Goal: Transaction & Acquisition: Purchase product/service

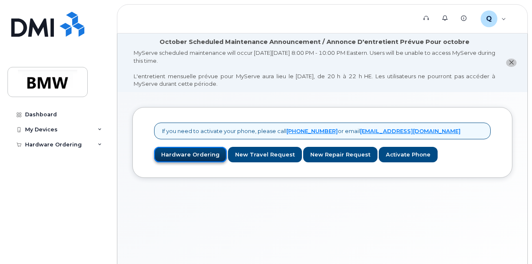
click at [177, 154] on link "Hardware Ordering" at bounding box center [190, 154] width 73 height 15
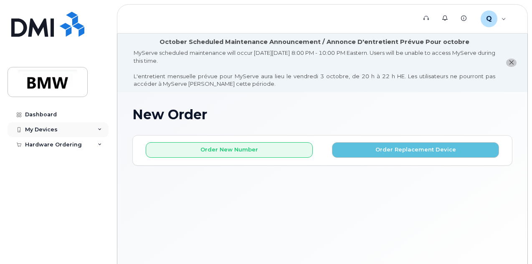
click at [98, 129] on icon at bounding box center [100, 129] width 4 height 4
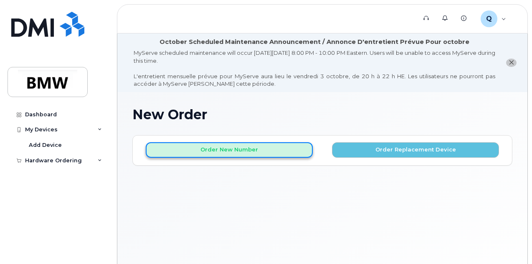
click at [239, 143] on button "Order New Number" at bounding box center [229, 149] width 167 height 15
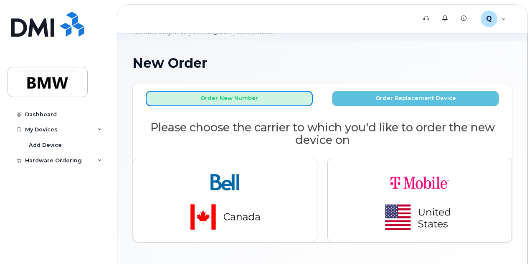
scroll to position [78, 0]
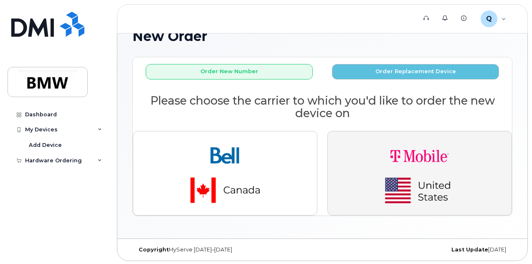
click at [380, 168] on img "button" at bounding box center [420, 173] width 117 height 70
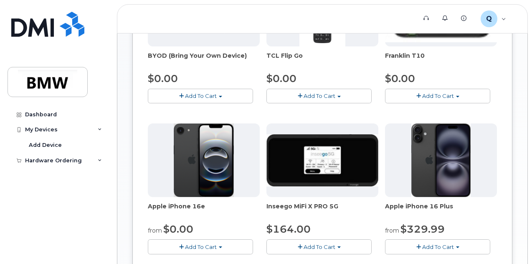
scroll to position [332, 0]
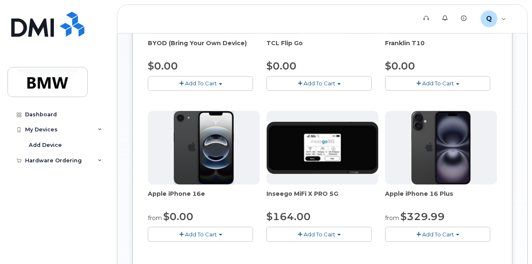
click at [191, 171] on img at bounding box center [204, 148] width 60 height 74
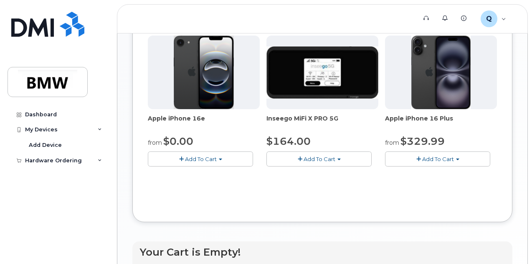
click at [192, 162] on span "Add To Cart" at bounding box center [201, 158] width 32 height 7
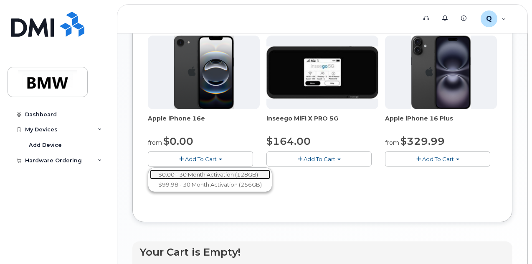
click at [200, 180] on link "$0.00 - 30 Month Activation (128GB)" at bounding box center [210, 174] width 120 height 10
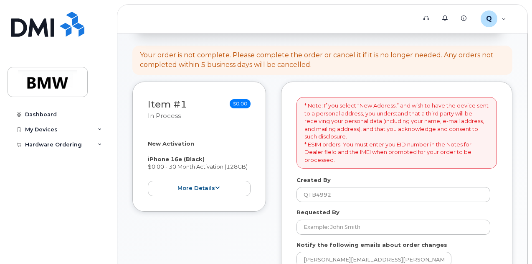
scroll to position [142, 0]
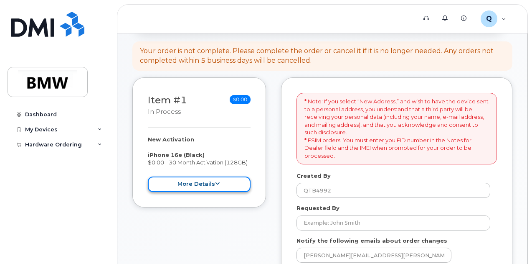
click at [225, 186] on button "more details" at bounding box center [199, 183] width 103 height 15
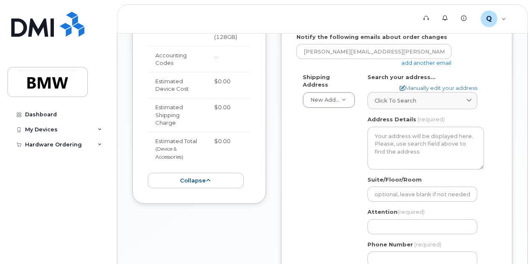
scroll to position [345, 0]
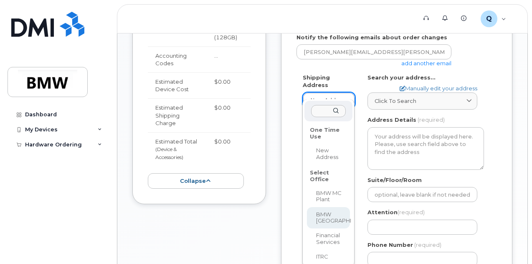
select select
type textarea "200 BMW Drive Woodcliff Lake NJ 07677 Woodcliff Lake New Jersey 07677"
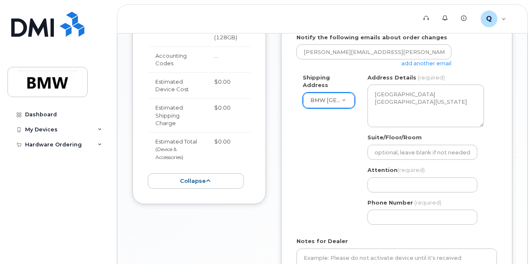
click at [502, 158] on div "* Note: If you select “New Address,” and wish to have the device sent to a pers…" at bounding box center [397, 93] width 232 height 438
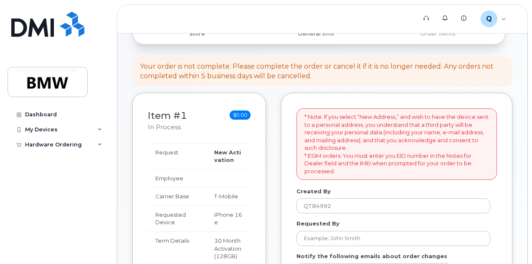
scroll to position [0, 0]
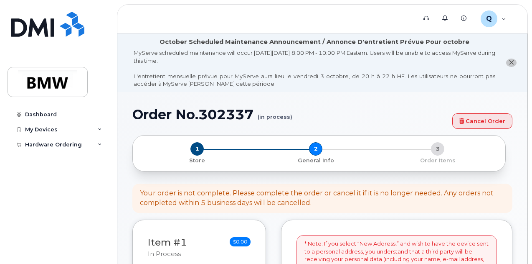
click at [513, 57] on li "October Scheduled Maintenance Announcement / Annonce D'entretient Prévue Pour o…" at bounding box center [322, 62] width 410 height 59
click at [513, 63] on icon "close notification" at bounding box center [511, 62] width 5 height 5
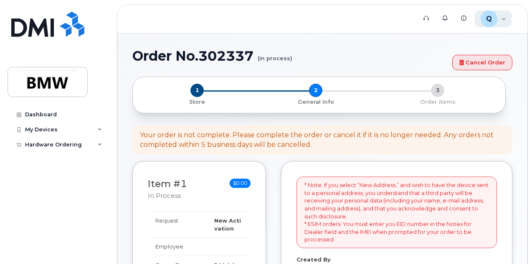
click at [500, 22] on div "Q QTB4992 Employee" at bounding box center [493, 18] width 37 height 17
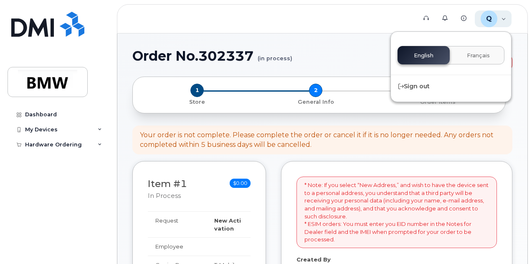
click at [500, 22] on div "Q QTB4992 Employee" at bounding box center [493, 18] width 37 height 17
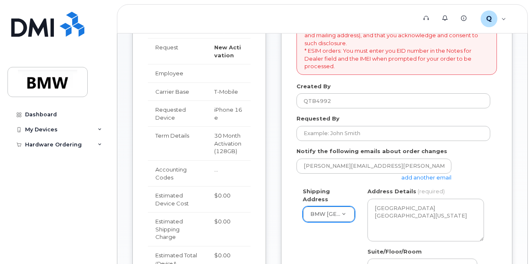
scroll to position [172, 0]
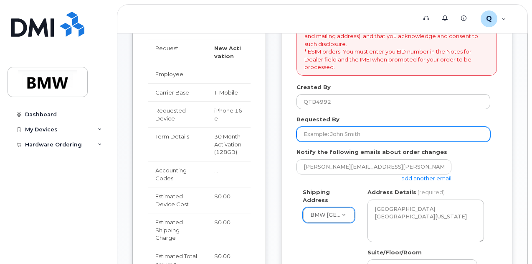
click at [322, 135] on input "Requested By" at bounding box center [394, 134] width 194 height 15
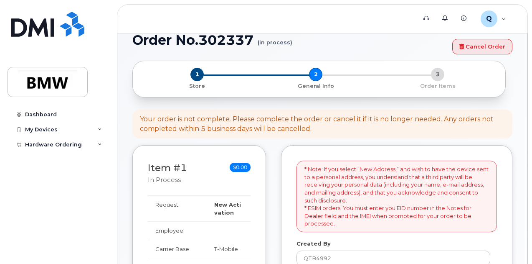
scroll to position [0, 0]
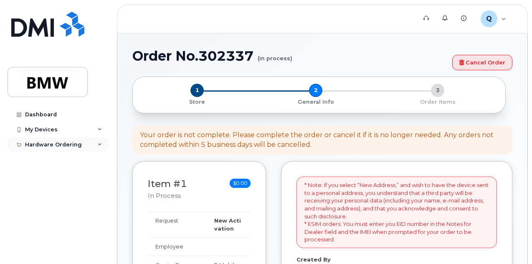
type input "[PERSON_NAME]"
click at [96, 143] on div "Hardware Ordering" at bounding box center [58, 144] width 101 height 15
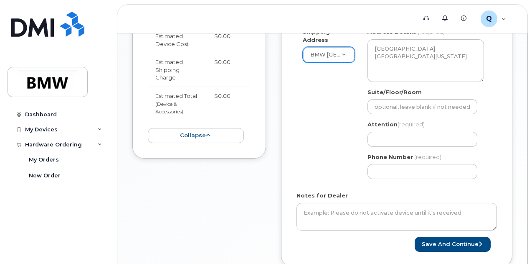
scroll to position [333, 0]
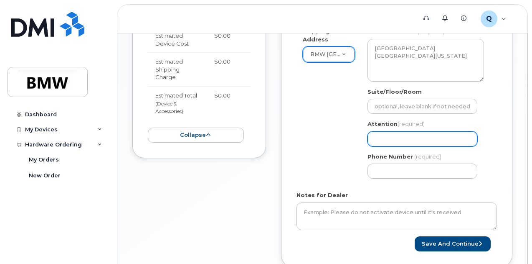
click at [402, 138] on input "Attention (required)" at bounding box center [423, 138] width 110 height 15
select select
type input "C"
select select
type input "Ca"
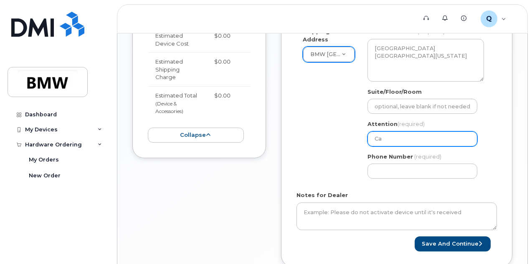
select select
type input "Car"
select select
type input "Care"
select select
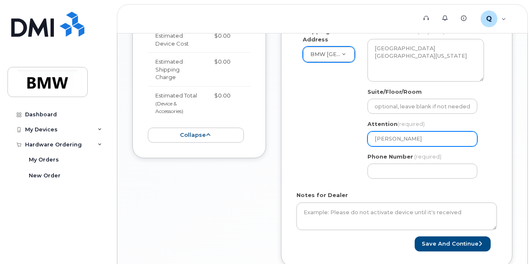
type input "Carey"
select select
type input "Carey W"
select select
type input "Carey Wa"
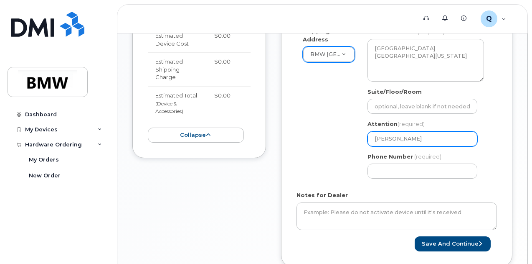
select select
type input "Carey War"
select select
type input "Carey Warr"
select select
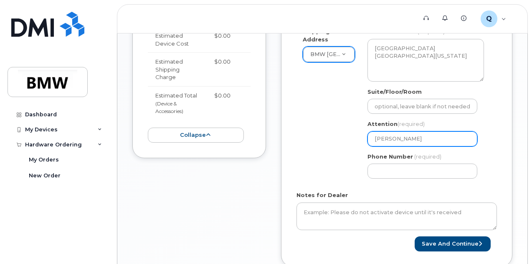
type input "Carey Warre"
select select
type input "[PERSON_NAME]"
select select
type input "Carey Warren C"
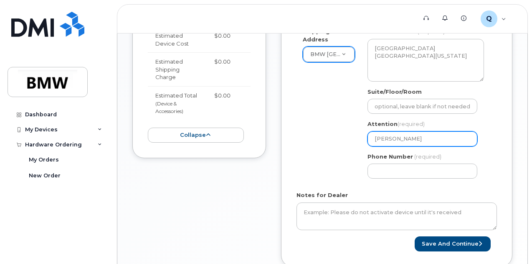
select select
type input "Carey Warren C4"
select select
type input "Carey Warren C4-"
select select
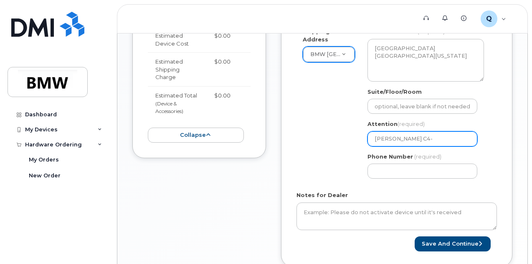
type input "Carey Warren C4-U"
select select
type input "Carey Warren C4-US"
select select
type input "Carey Warren C4-US-"
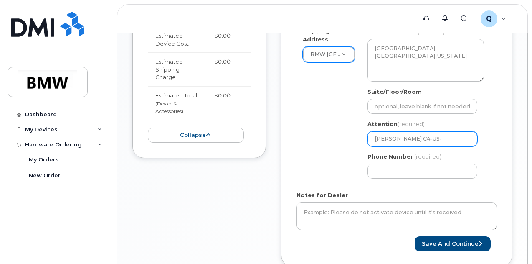
select select
type input "Carey Warren C4-US-F"
select select
type input "Carey Warren C4-US-F-"
select select
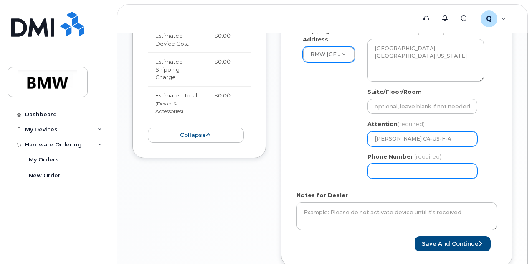
type input "Carey Warren C4-US-F-4"
click at [385, 170] on input "Phone Number" at bounding box center [423, 170] width 110 height 15
select select
type input "2"
type input "201"
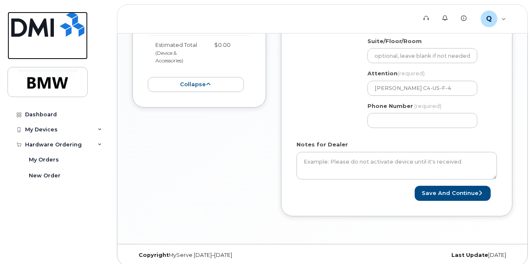
scroll to position [388, 0]
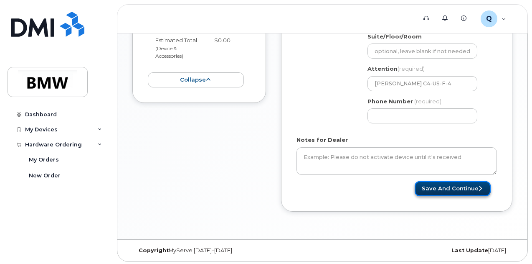
click at [447, 186] on button "Save and Continue" at bounding box center [453, 188] width 76 height 15
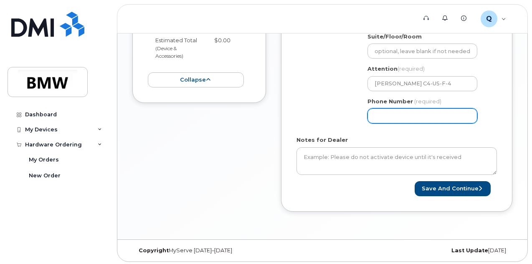
click at [439, 117] on input "Phone Number" at bounding box center [423, 115] width 110 height 15
click at [400, 117] on input "Phone Number" at bounding box center [423, 115] width 110 height 15
click at [424, 116] on input "Phone Number" at bounding box center [423, 115] width 110 height 15
click at [377, 114] on input "Phone Number" at bounding box center [423, 115] width 110 height 15
click at [373, 114] on input "Phone Number" at bounding box center [423, 115] width 110 height 15
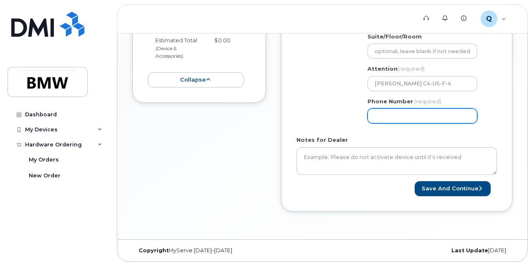
drag, startPoint x: 427, startPoint y: 115, endPoint x: 338, endPoint y: 115, distance: 89.4
click at [338, 115] on div "Shipping Address BMW North America New Address BMW MC Plant BMW North America F…" at bounding box center [394, 50] width 194 height 157
type input "201757104"
select select
type input "2017571042"
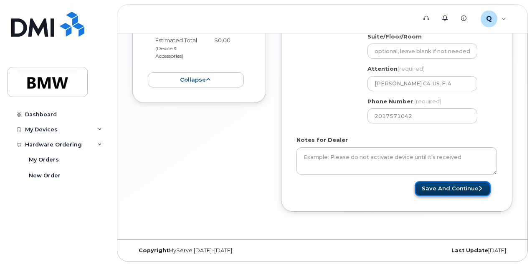
click at [466, 186] on button "Save and Continue" at bounding box center [453, 188] width 76 height 15
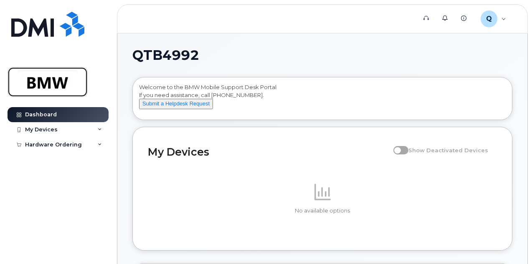
click at [28, 86] on img at bounding box center [47, 82] width 64 height 24
click at [506, 15] on div "Q QTB4992 Employee" at bounding box center [493, 18] width 37 height 17
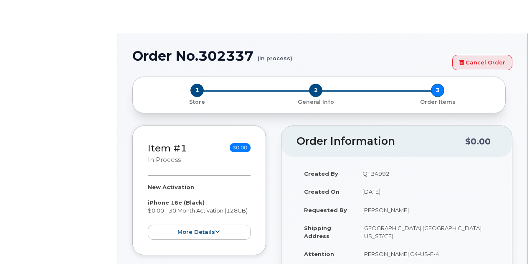
select select "1885307"
radio input "true"
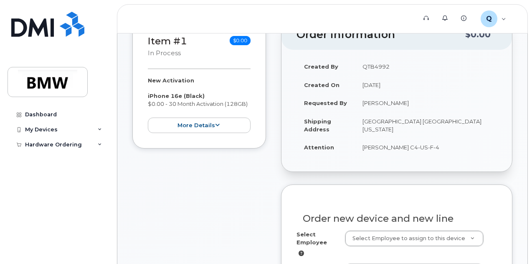
scroll to position [150, 0]
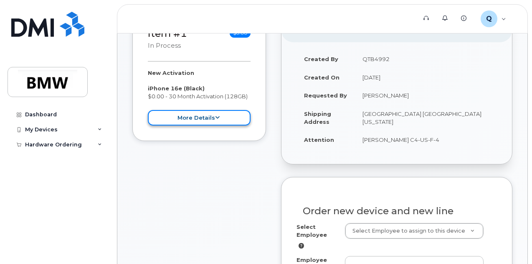
click at [216, 120] on button "more details" at bounding box center [199, 117] width 103 height 15
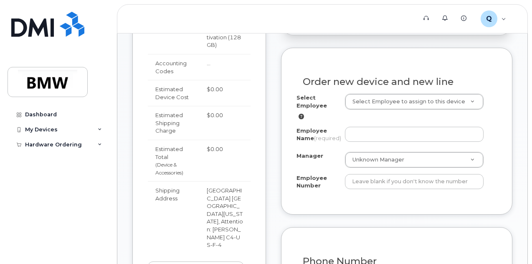
scroll to position [280, 0]
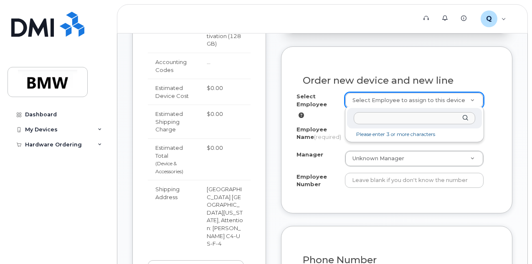
click at [382, 116] on input "text" at bounding box center [415, 118] width 122 height 12
type input "c"
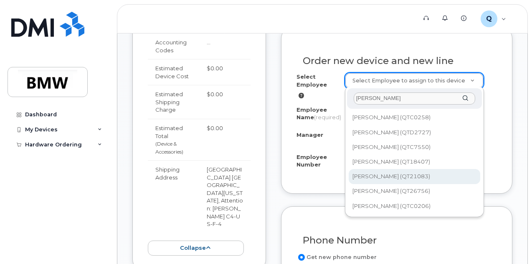
scroll to position [300, 0]
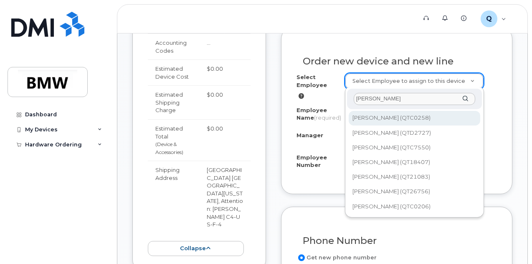
drag, startPoint x: 397, startPoint y: 93, endPoint x: 341, endPoint y: 97, distance: 56.2
click at [341, 97] on body "Support Alerts Knowledge Base Q QTB4992 Employee English Français Sign out Dash…" at bounding box center [266, 211] width 532 height 1023
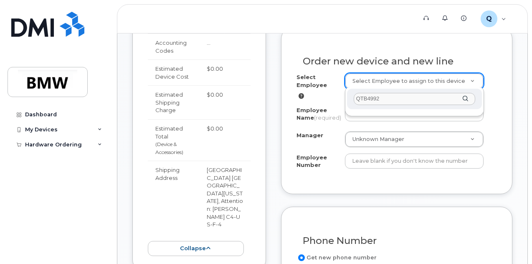
click at [462, 102] on input "QTB4992" at bounding box center [415, 99] width 122 height 12
type input "QTB4992"
click at [466, 97] on div "QTB4992" at bounding box center [414, 99] width 135 height 20
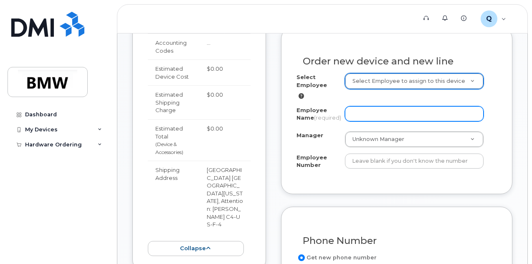
click at [377, 107] on input "Employee Name (required)" at bounding box center [414, 113] width 139 height 15
type input "[PERSON_NAME]"
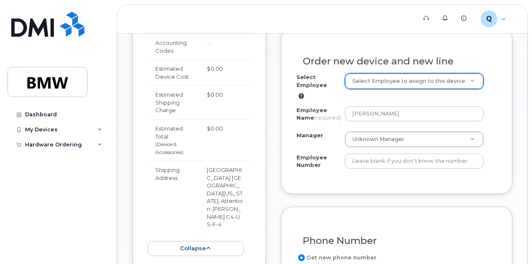
click at [300, 93] on icon at bounding box center [301, 95] width 5 height 5
click at [303, 93] on icon at bounding box center [301, 95] width 5 height 5
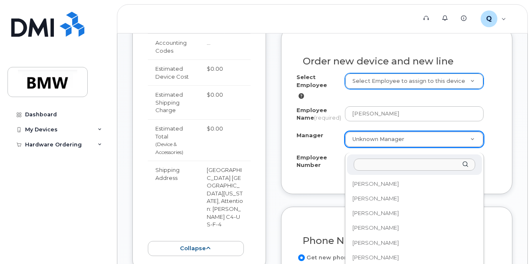
scroll to position [11610, 0]
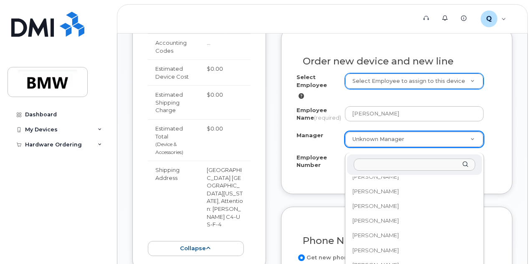
click at [386, 166] on input "Manager" at bounding box center [415, 164] width 122 height 12
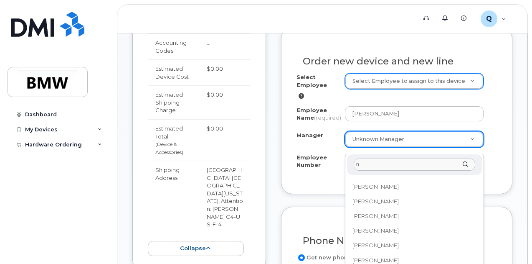
scroll to position [0, 0]
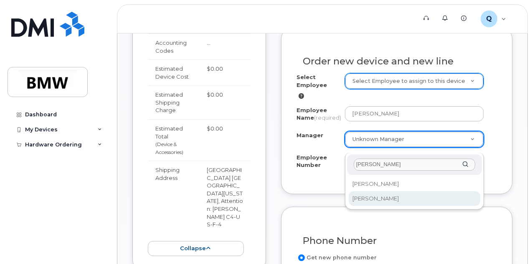
type input "nicol"
select select "1895356"
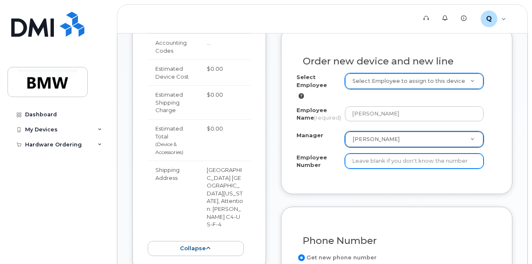
click at [390, 168] on input "Employee Number" at bounding box center [414, 160] width 139 height 15
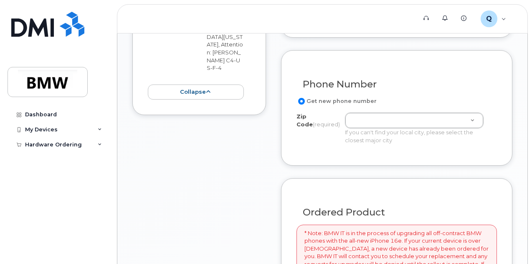
scroll to position [456, 0]
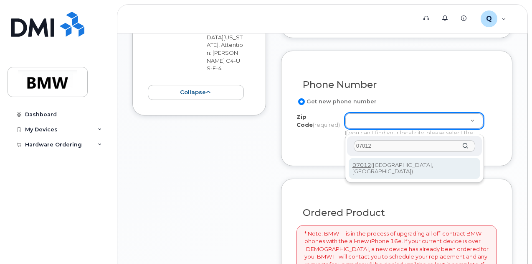
type input "07012"
type input "07012 (Clifton, NJ)"
type input "woodcli"
type input "07677 (Woodcliff Lake, NJ)"
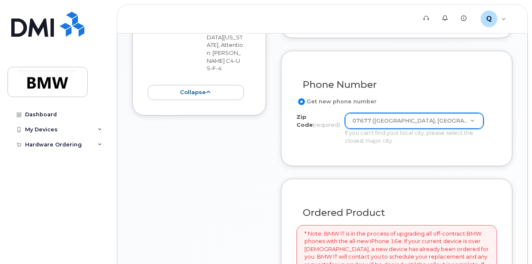
click at [481, 150] on div "Get new phone number Zip Code (required) 07677 (Woodcliff Lake, NJ) Zip Code (r…" at bounding box center [397, 124] width 201 height 54
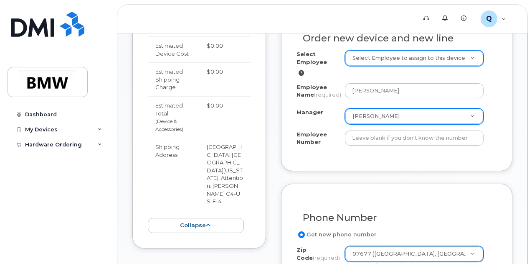
scroll to position [323, 0]
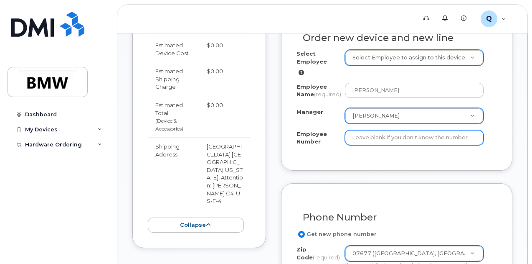
click at [392, 140] on input "Employee Number" at bounding box center [414, 137] width 139 height 15
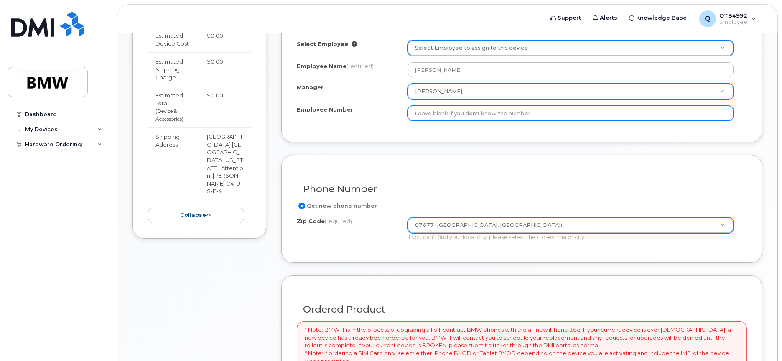
click at [453, 115] on input "Employee Number" at bounding box center [570, 113] width 326 height 15
type input "20012526"
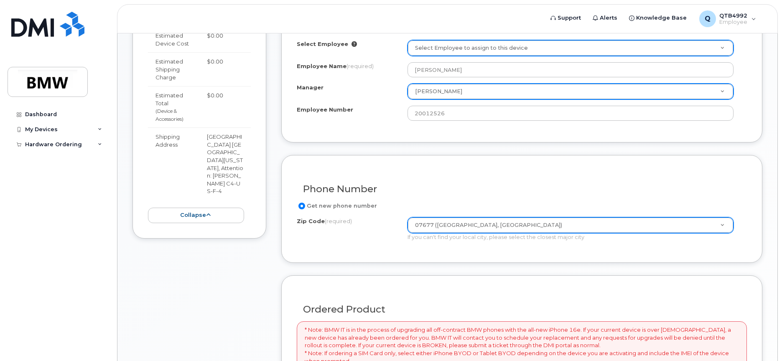
click at [520, 142] on div "Order new device and new line Select Employee Select Employee to assign to this…" at bounding box center [521, 68] width 481 height 148
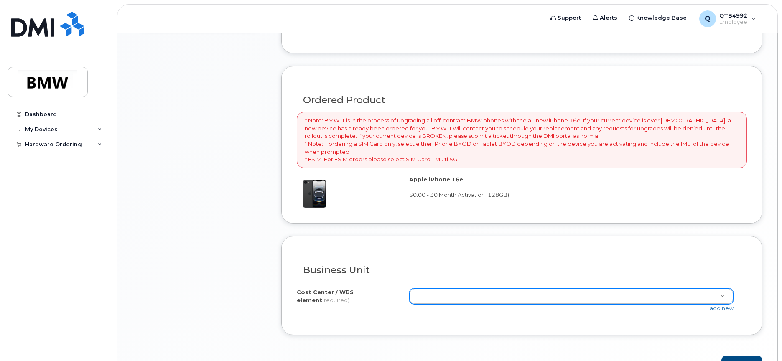
scroll to position [584, 0]
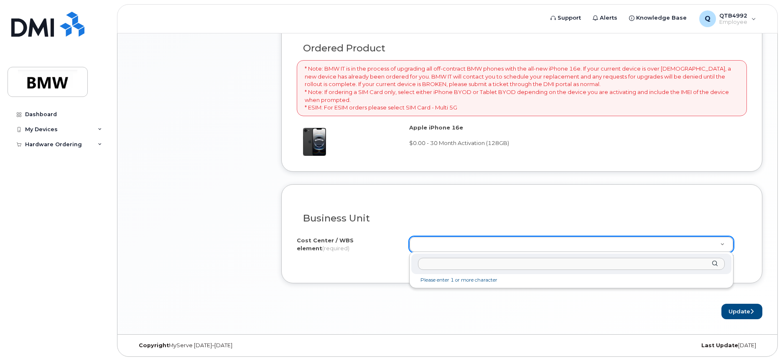
click at [469, 263] on input "text" at bounding box center [571, 264] width 307 height 12
click at [532, 262] on div at bounding box center [571, 264] width 320 height 20
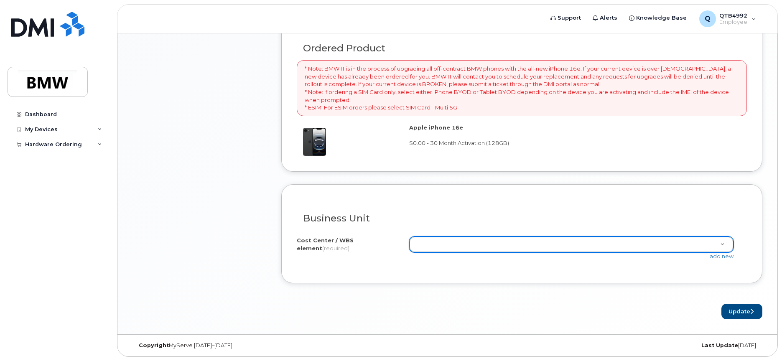
type input "1"
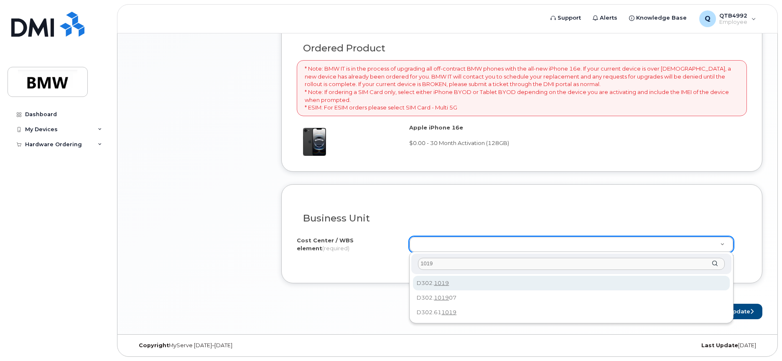
type input "1019"
type input "D302.1019"
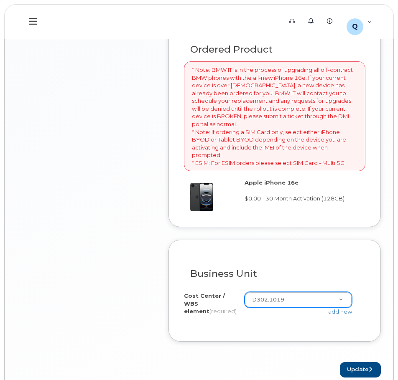
scroll to position [655, 0]
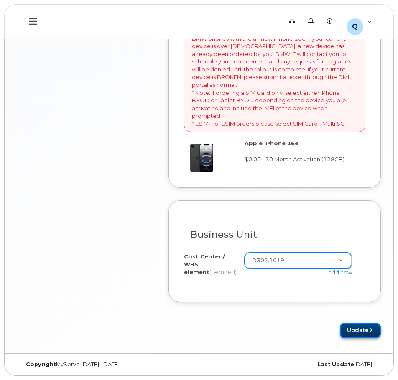
click at [349, 263] on button "Update" at bounding box center [360, 330] width 41 height 15
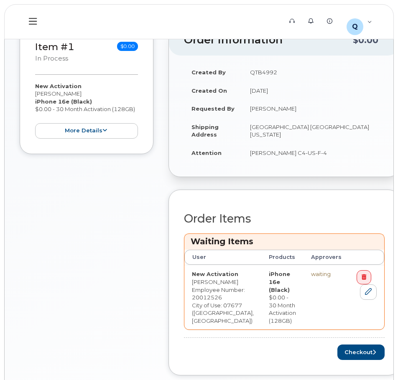
scroll to position [58, 0]
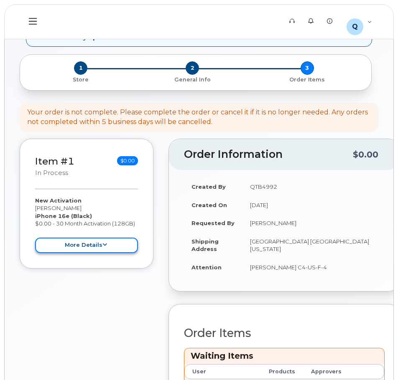
click at [92, 248] on button "more details" at bounding box center [86, 245] width 103 height 15
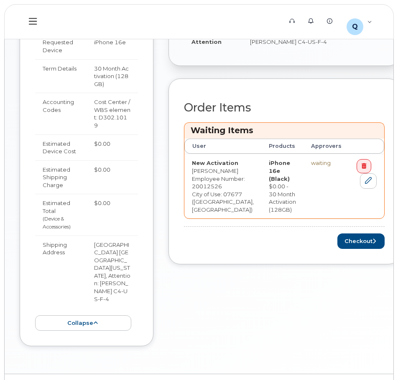
scroll to position [312, 0]
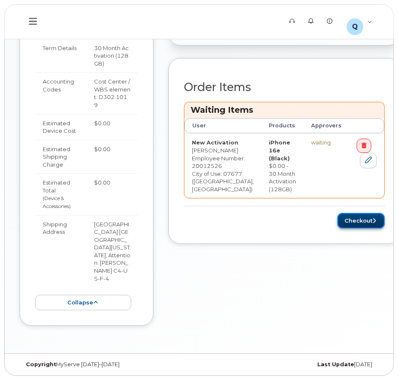
click at [346, 229] on button "Checkout" at bounding box center [360, 220] width 47 height 15
